Goal: Transaction & Acquisition: Purchase product/service

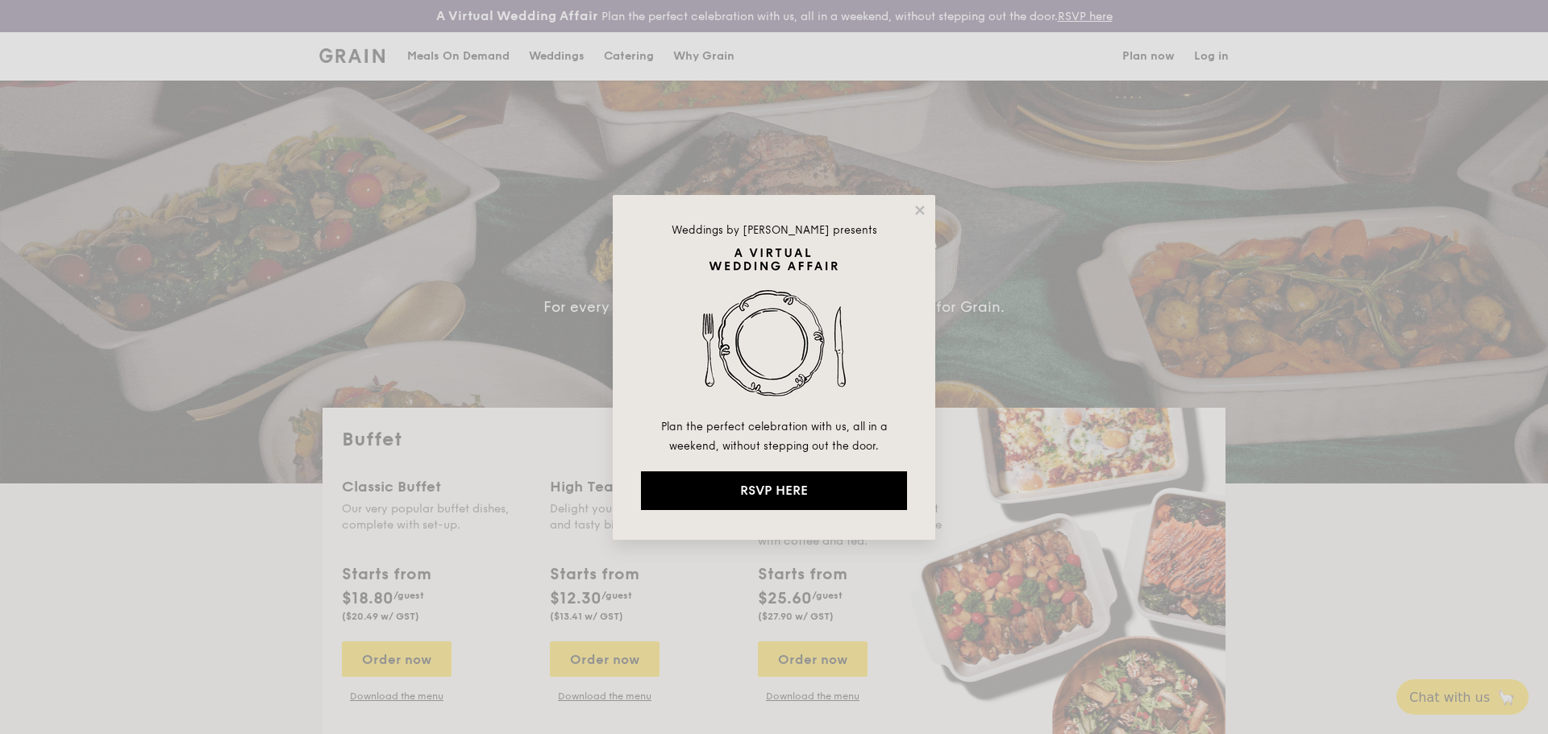
select select
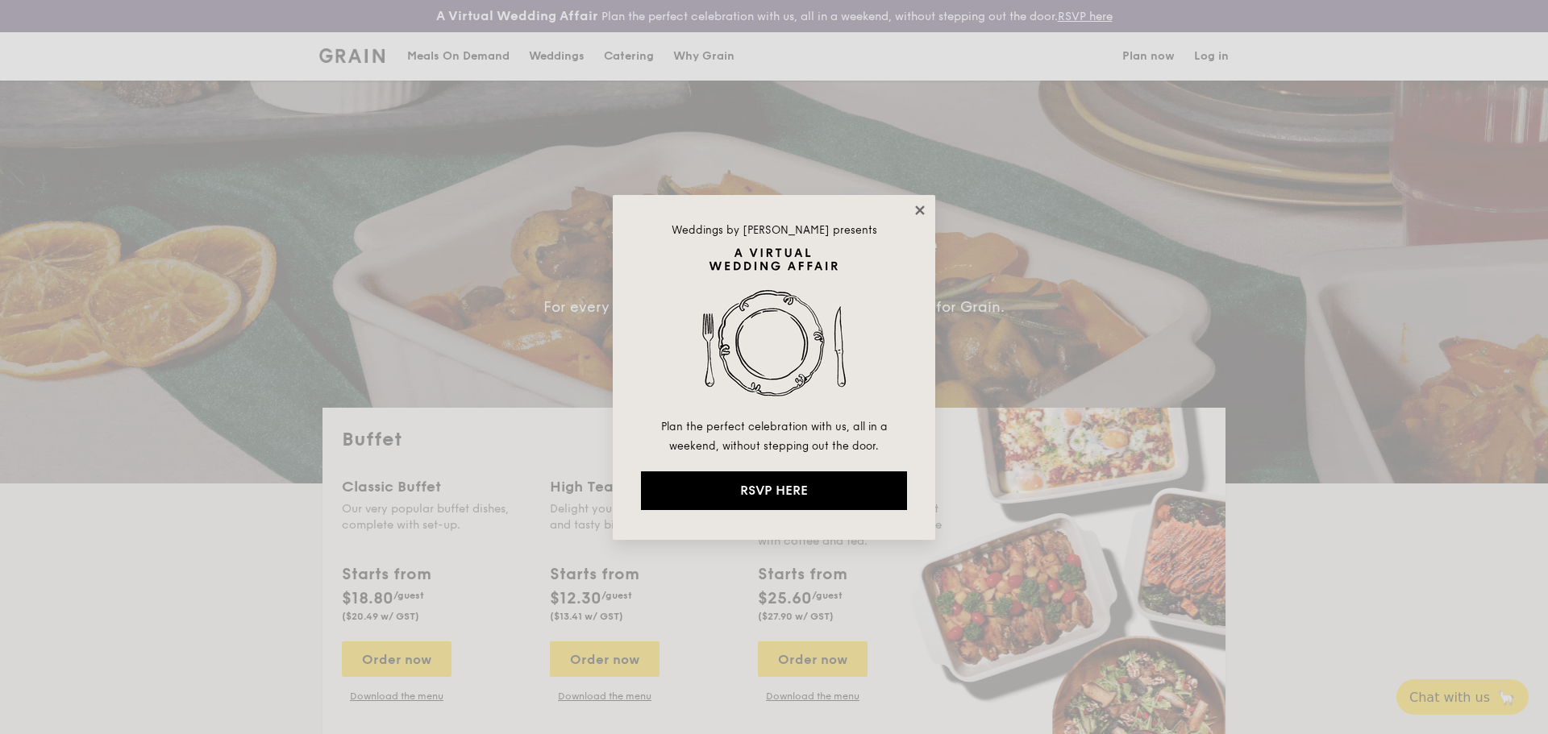
click at [915, 214] on icon at bounding box center [919, 210] width 15 height 15
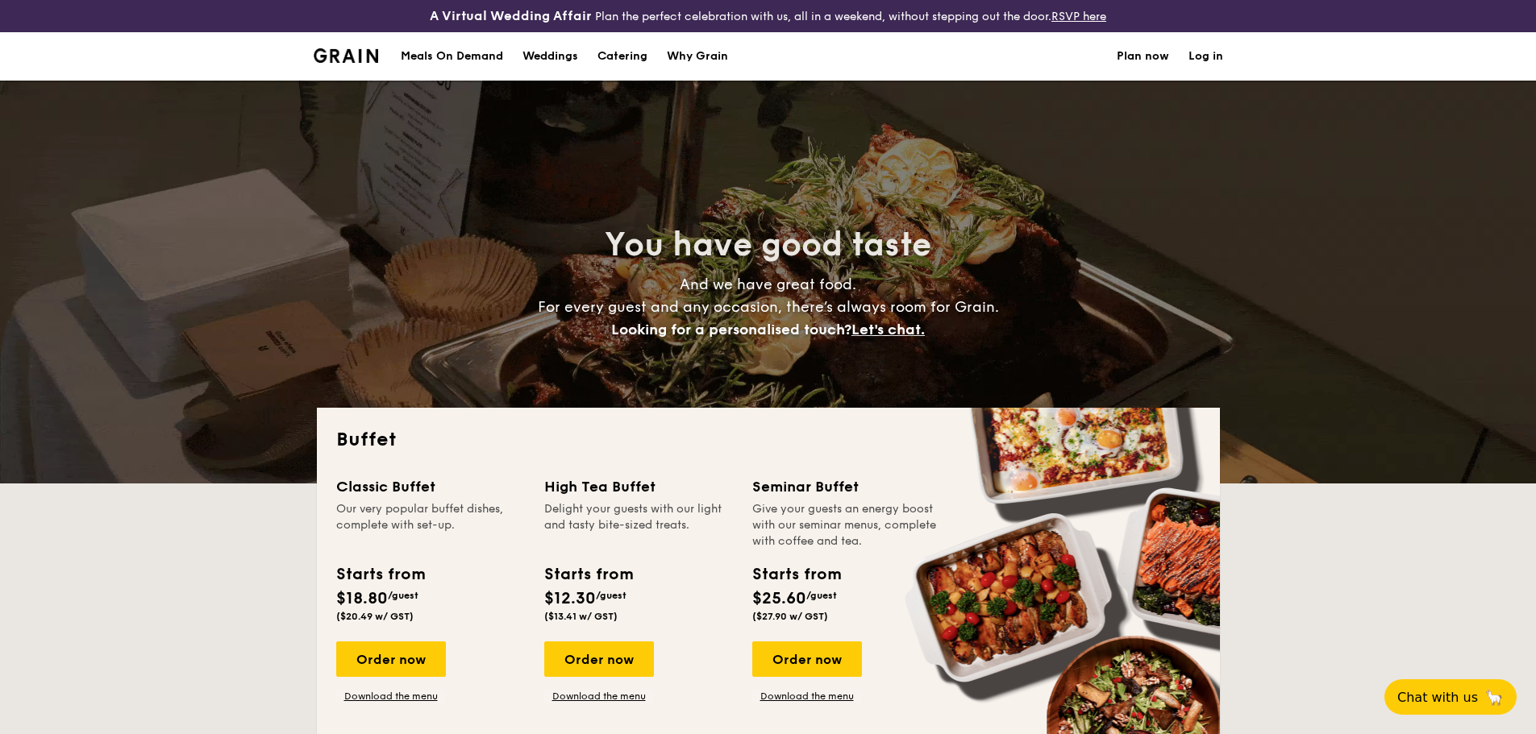
click at [476, 48] on div "Meals On Demand" at bounding box center [452, 56] width 102 height 48
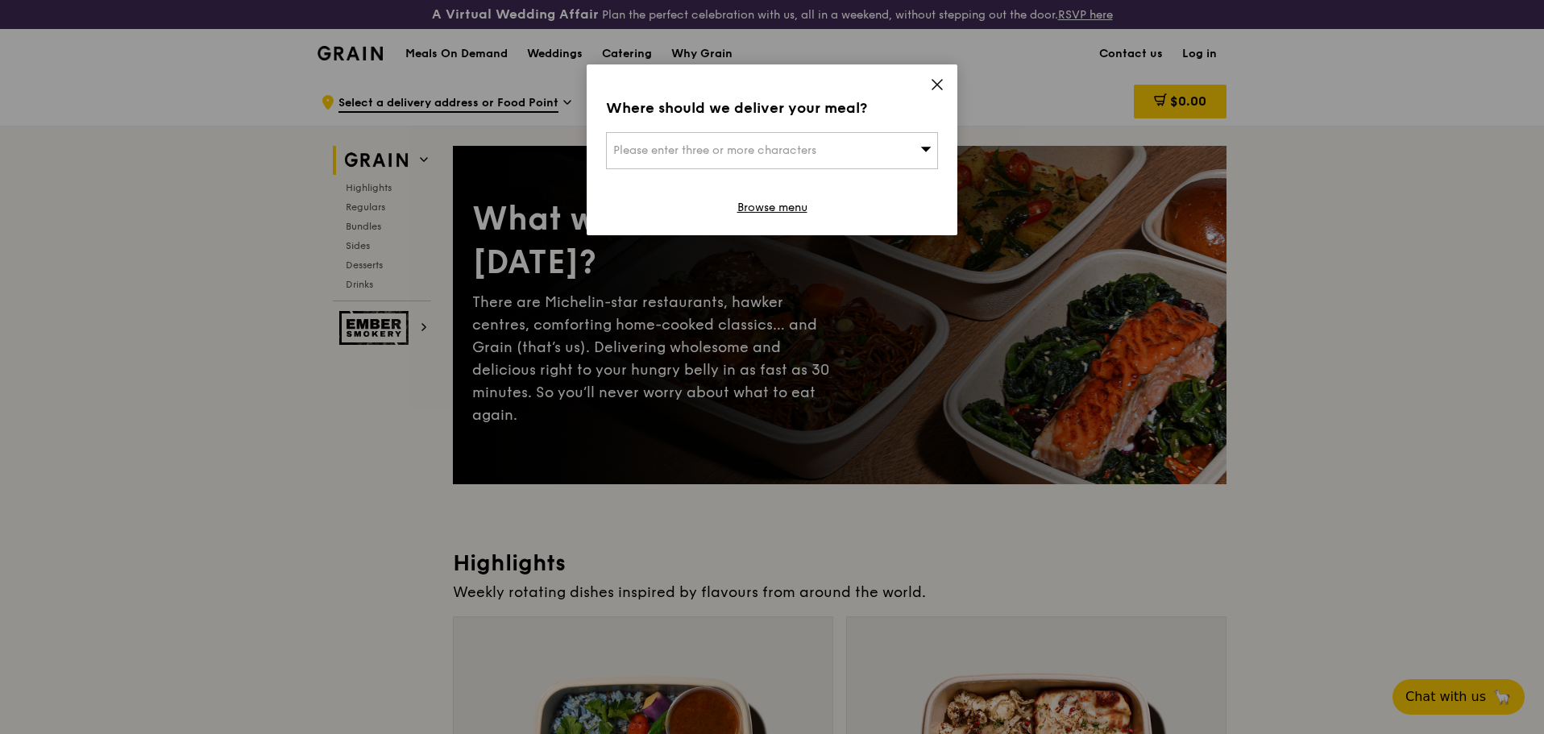
click at [835, 150] on div "Please enter three or more characters" at bounding box center [772, 150] width 332 height 37
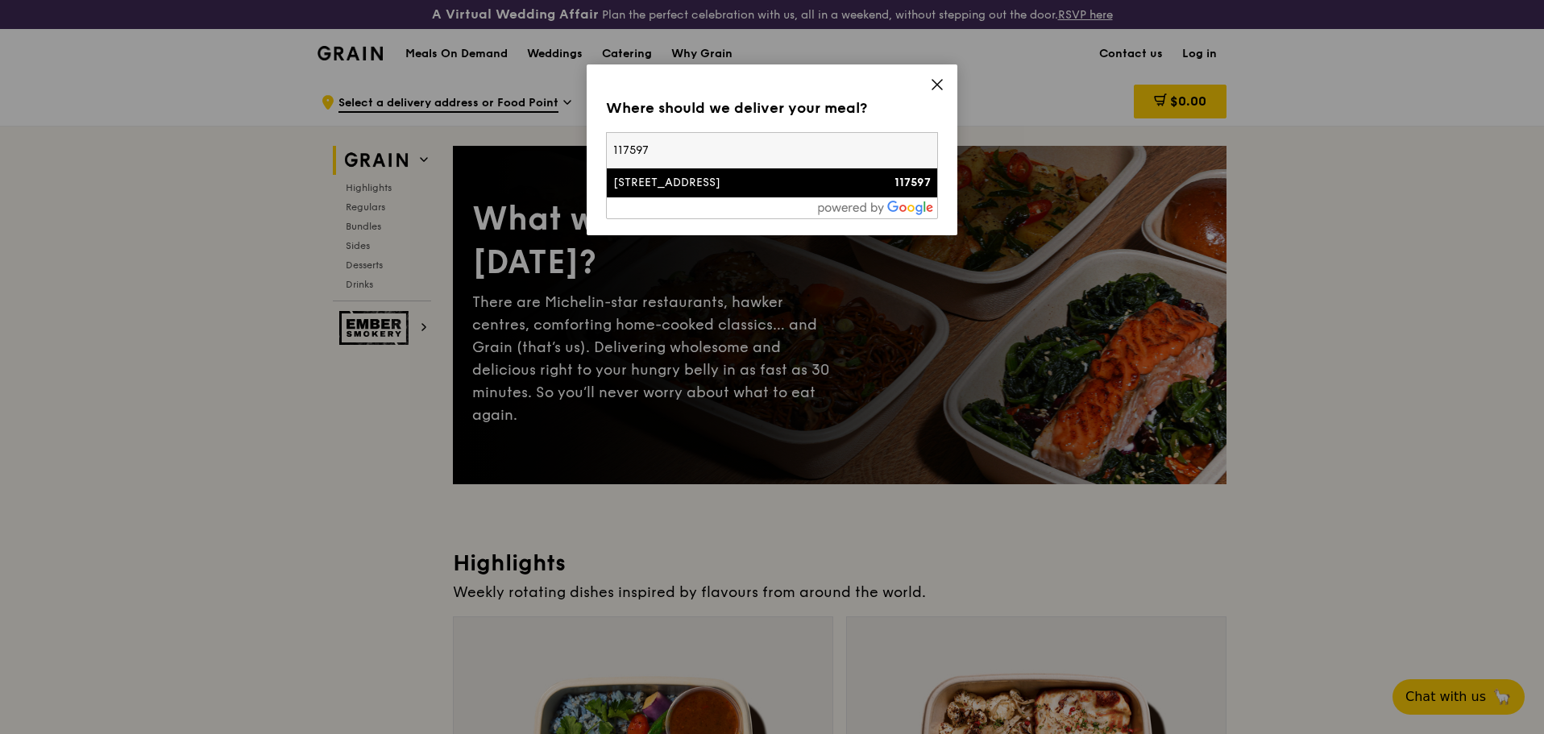
type input "117597"
click at [809, 175] on div "[STREET_ADDRESS]" at bounding box center [732, 183] width 239 height 16
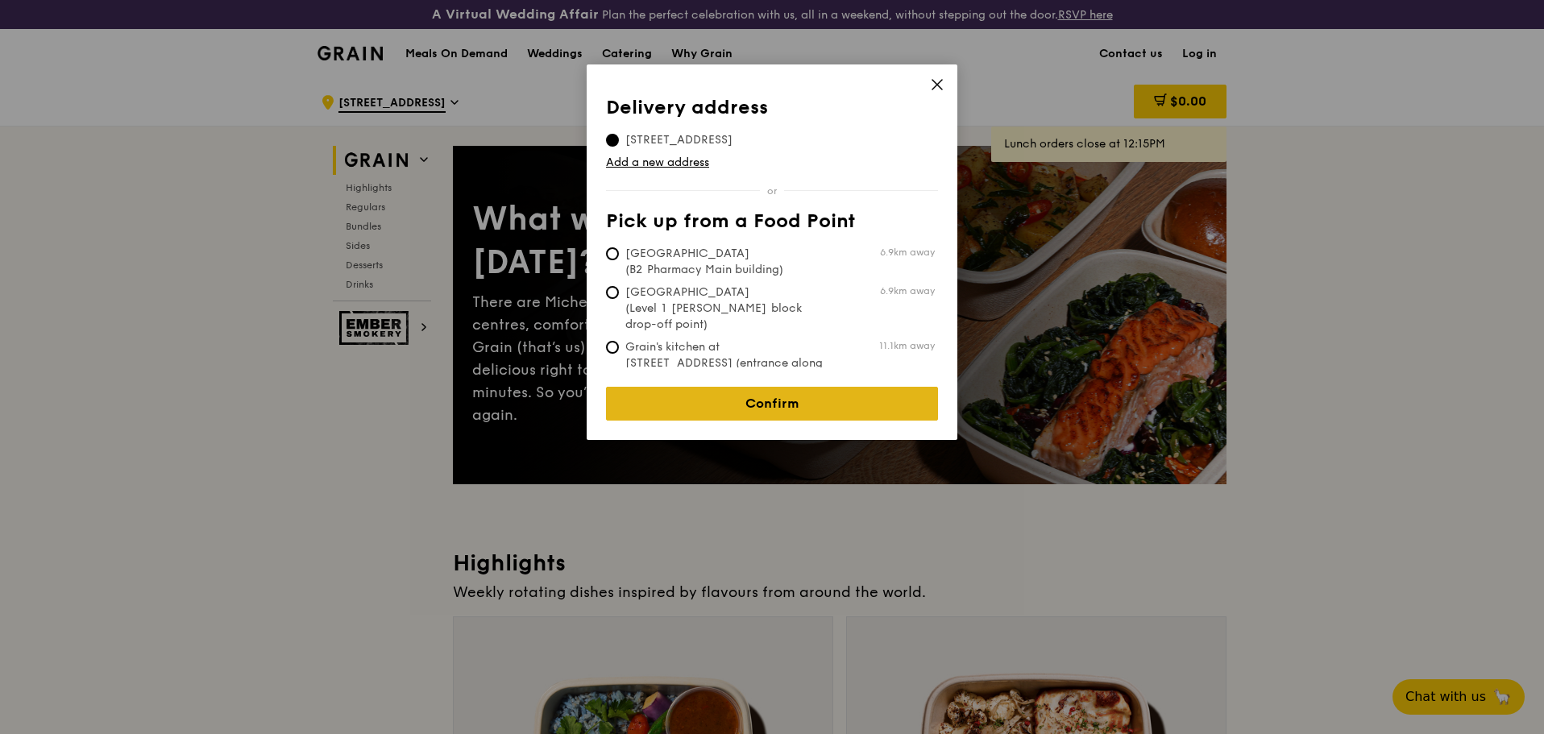
click at [743, 394] on link "Confirm" at bounding box center [772, 404] width 332 height 34
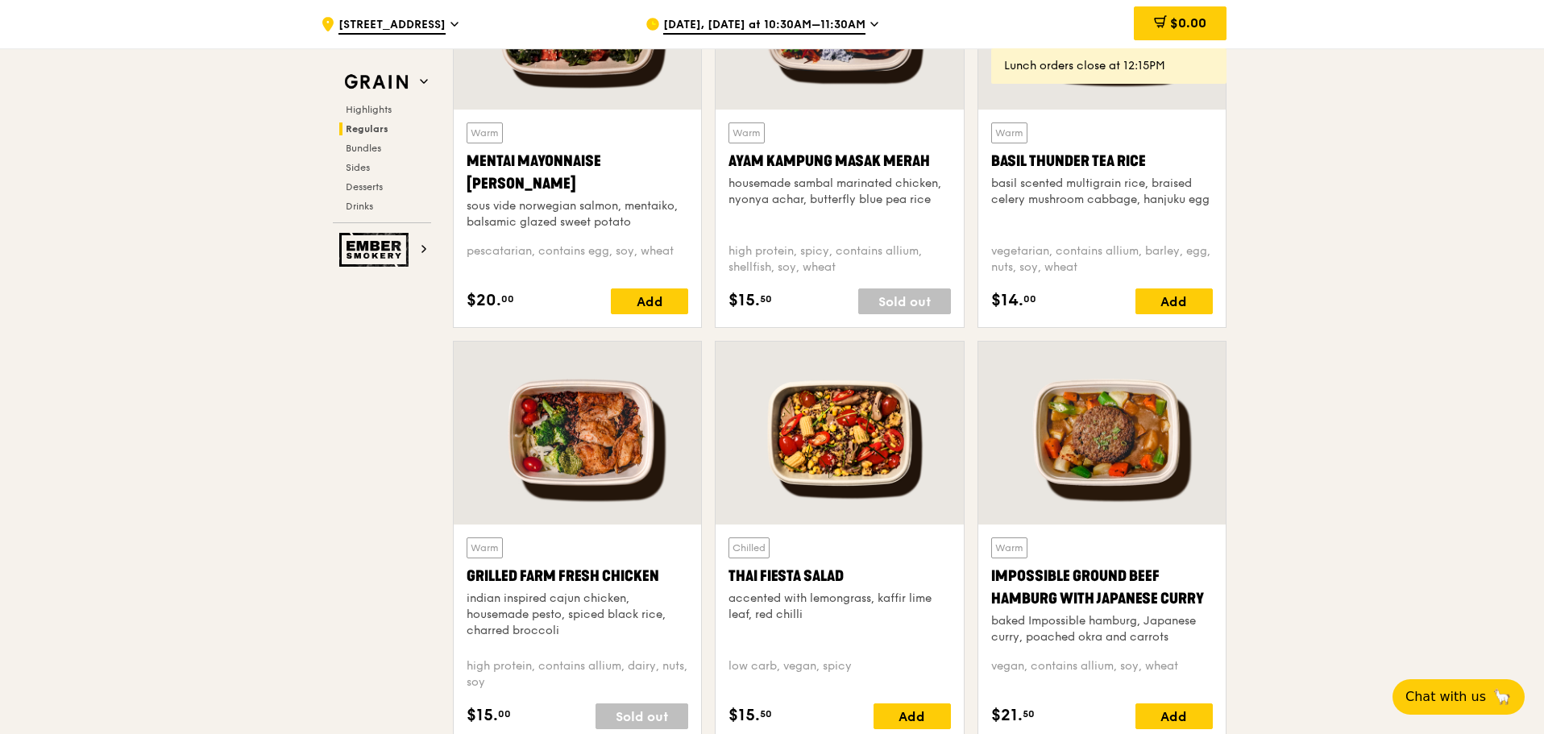
scroll to position [1610, 0]
click at [861, 23] on span "[DATE], [DATE] at 10:30AM–11:30AM" at bounding box center [764, 26] width 202 height 18
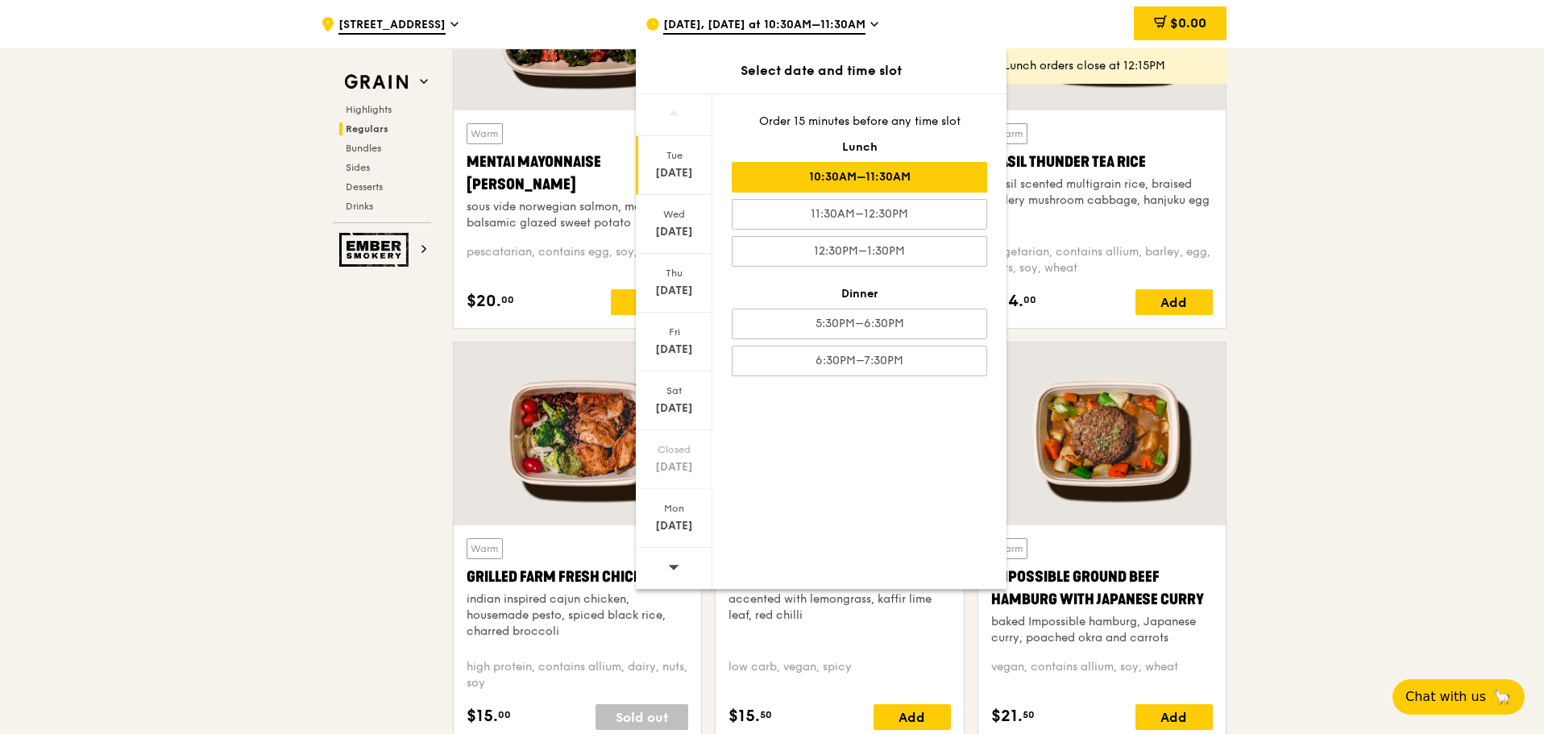
click at [679, 559] on span at bounding box center [673, 567] width 11 height 38
click at [688, 505] on div "Mon" at bounding box center [674, 508] width 72 height 13
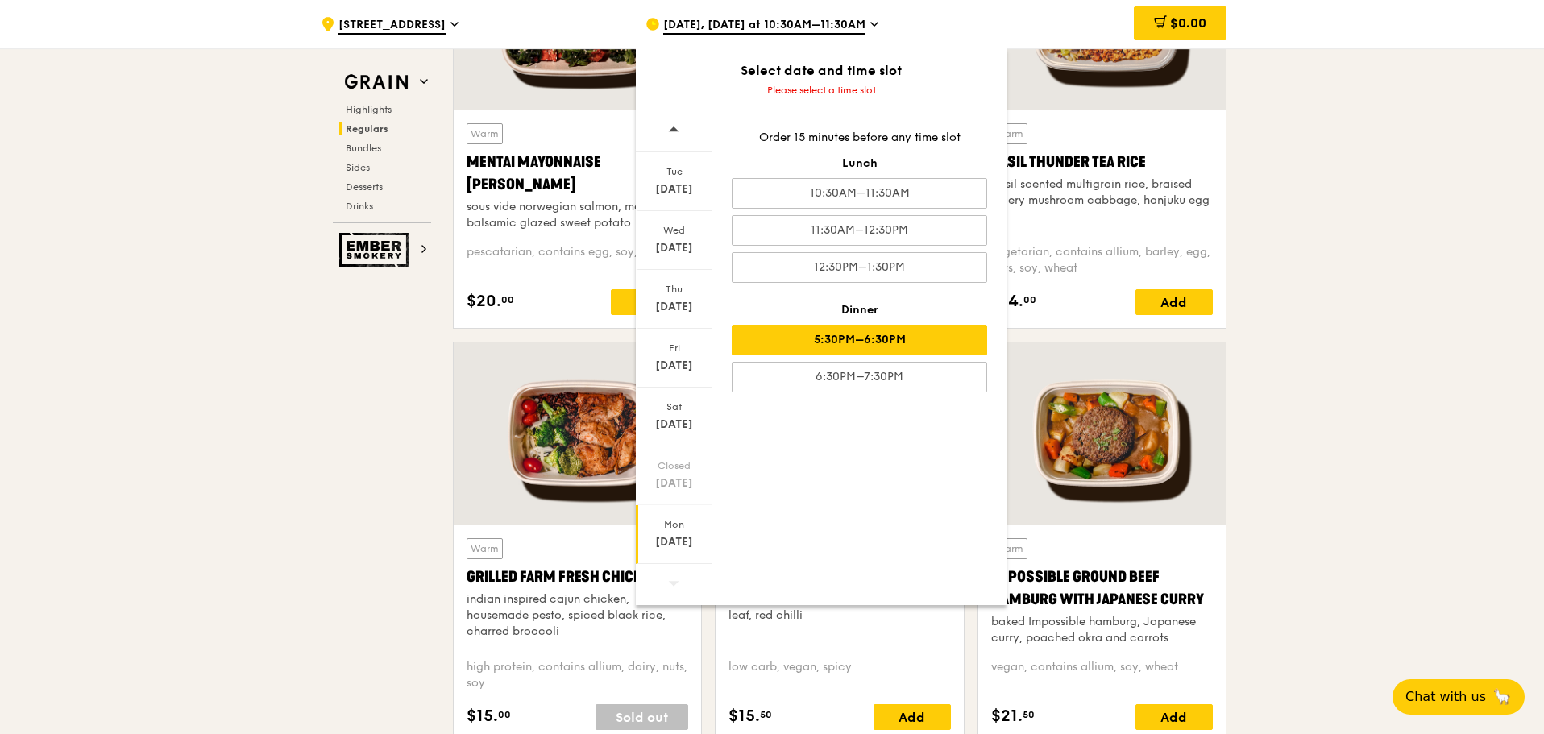
click at [901, 343] on div "5:30PM–6:30PM" at bounding box center [860, 340] width 256 height 31
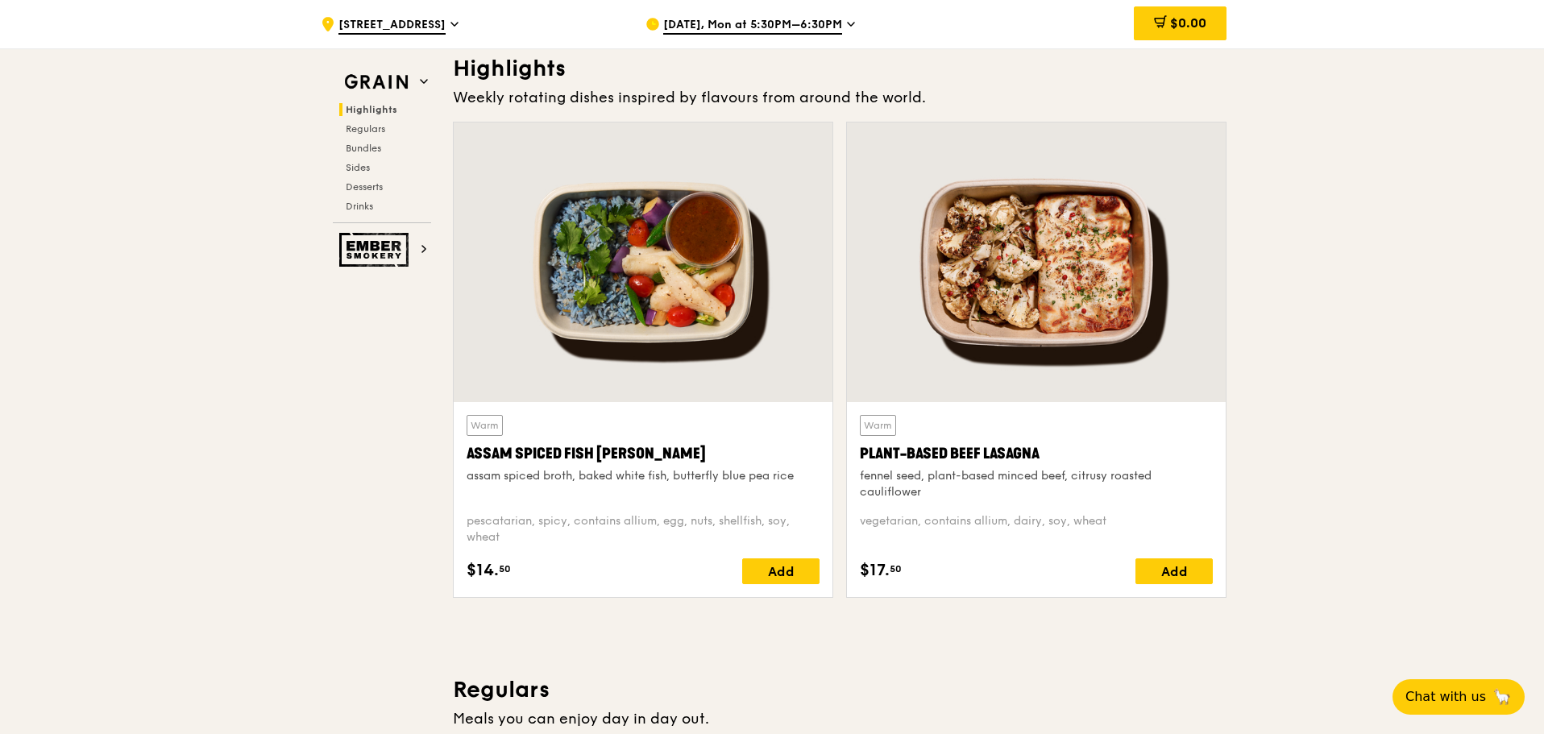
scroll to position [530, 0]
